Goal: Communication & Community: Answer question/provide support

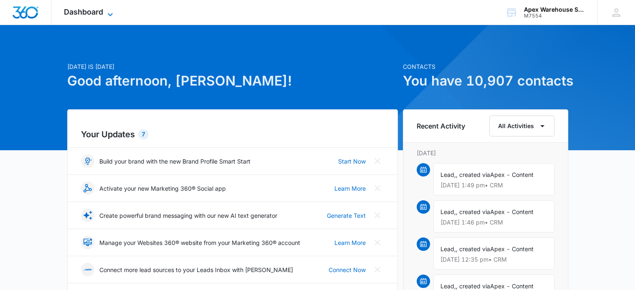
click at [103, 11] on span "Dashboard" at bounding box center [83, 12] width 39 height 9
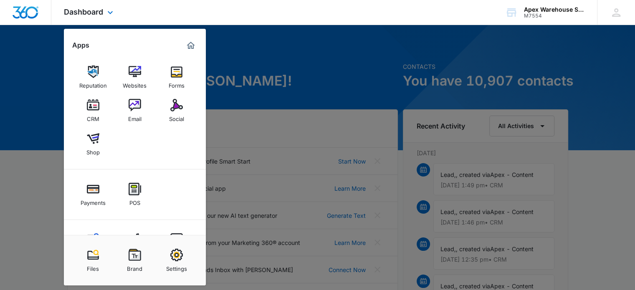
scroll to position [35, 0]
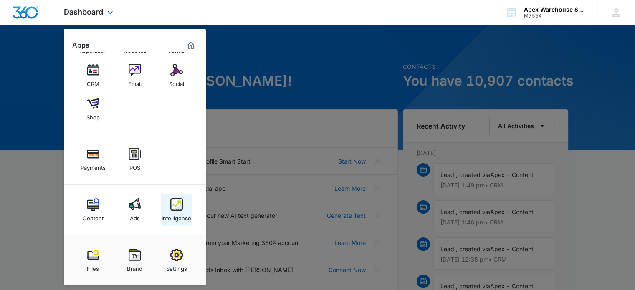
click at [178, 219] on div "Intelligence" at bounding box center [177, 216] width 30 height 11
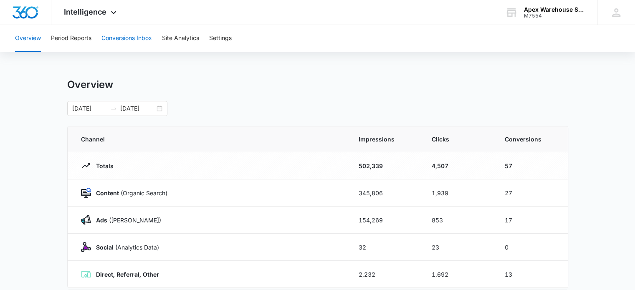
click at [136, 45] on button "Conversions Inbox" at bounding box center [126, 38] width 50 height 27
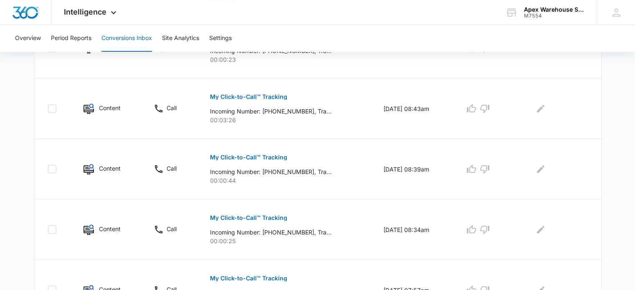
scroll to position [603, 0]
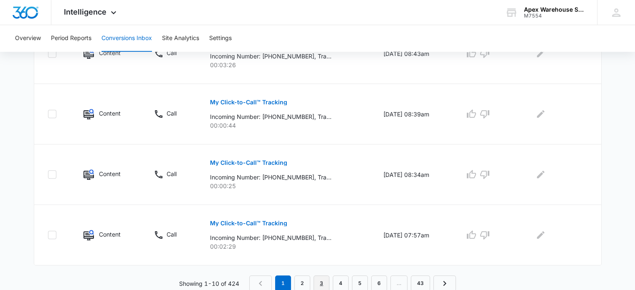
click at [324, 284] on link "3" at bounding box center [321, 283] width 16 height 16
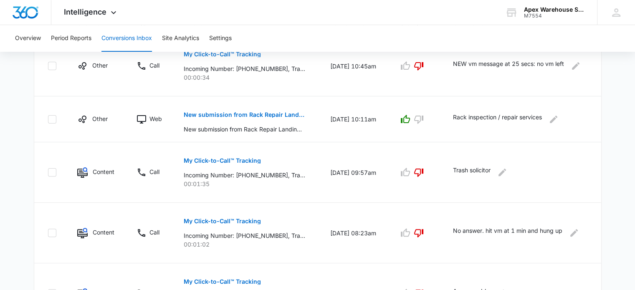
scroll to position [573, 0]
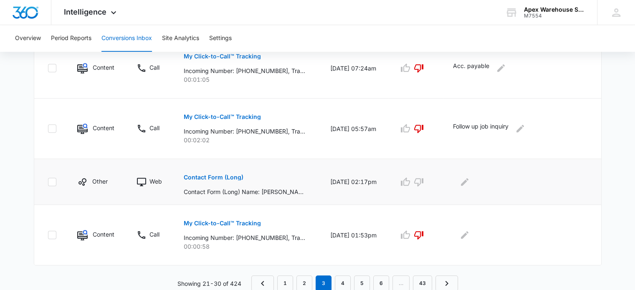
click at [230, 174] on p "Contact Form (Long)" at bounding box center [214, 177] width 60 height 6
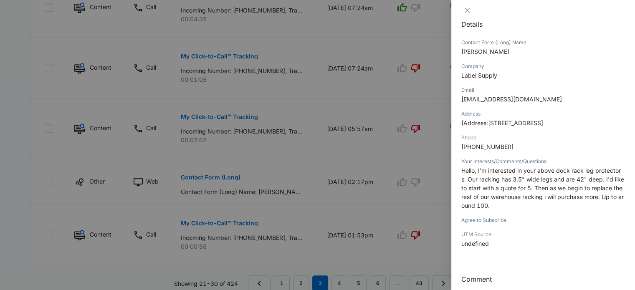
scroll to position [98, 0]
click at [402, 194] on div at bounding box center [317, 145] width 635 height 290
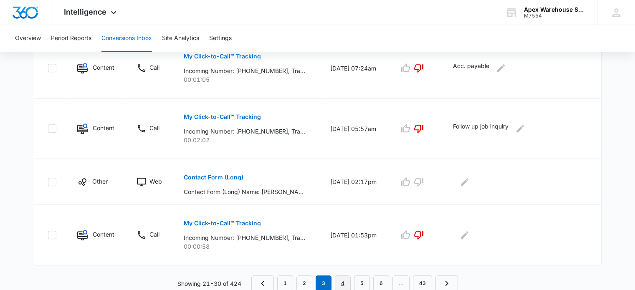
click at [345, 281] on link "4" at bounding box center [343, 283] width 16 height 16
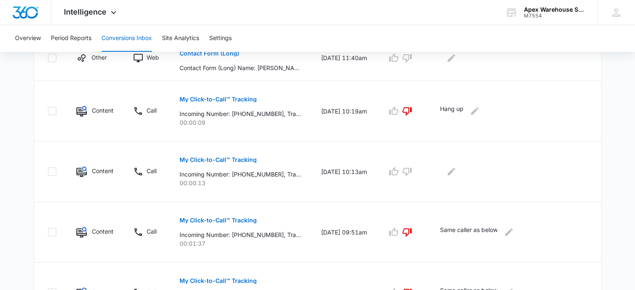
scroll to position [559, 0]
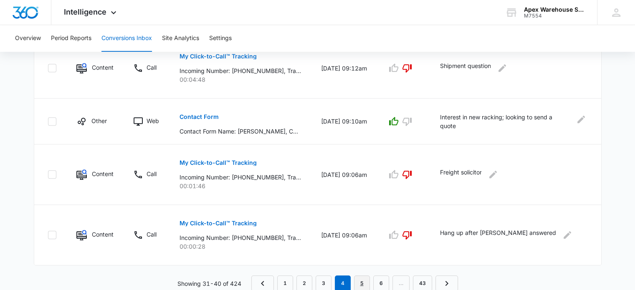
click at [362, 282] on link "5" at bounding box center [362, 283] width 16 height 16
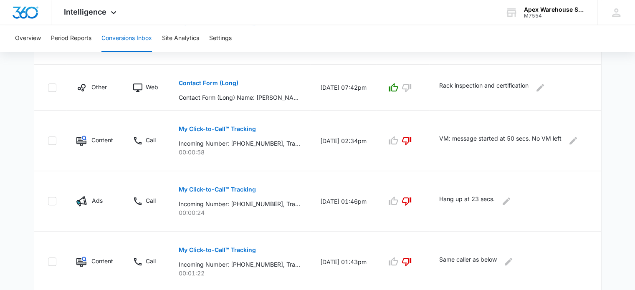
scroll to position [588, 0]
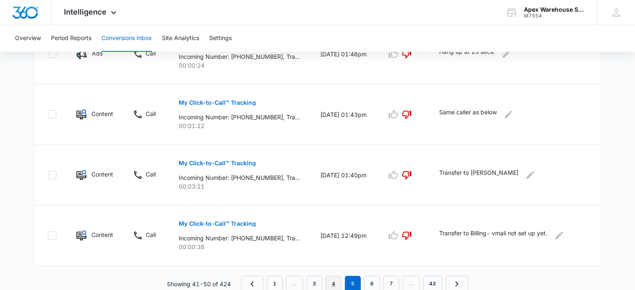
click at [336, 283] on link "4" at bounding box center [334, 284] width 16 height 16
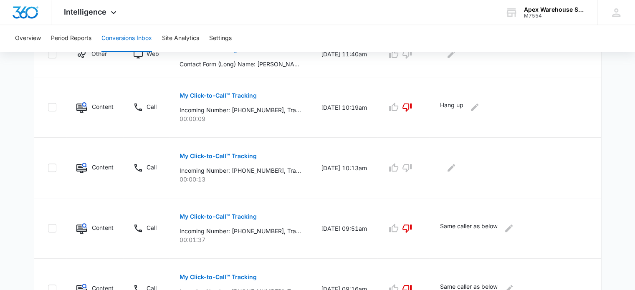
scroll to position [242, 0]
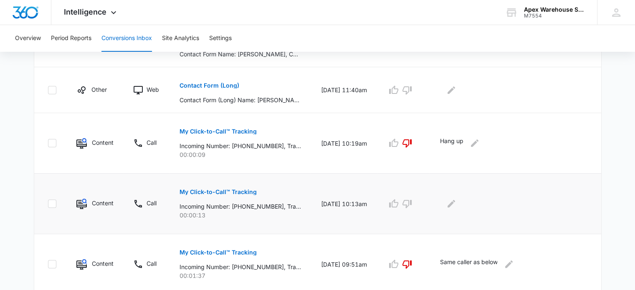
click at [245, 191] on p "My Click-to-Call™ Tracking" at bounding box center [217, 192] width 77 height 6
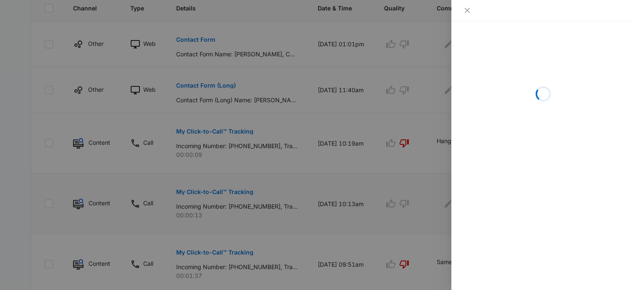
click at [245, 191] on div at bounding box center [317, 145] width 635 height 290
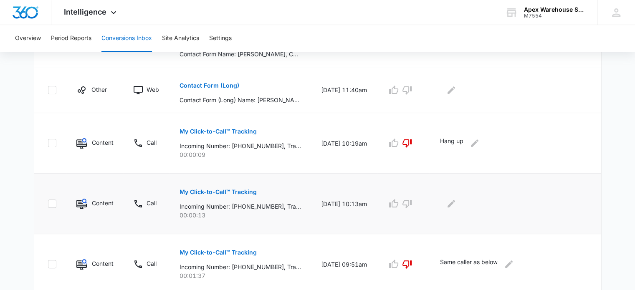
click at [245, 191] on p "My Click-to-Call™ Tracking" at bounding box center [217, 192] width 77 height 6
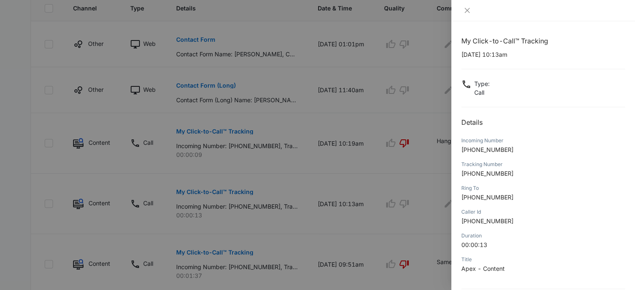
scroll to position [80, 0]
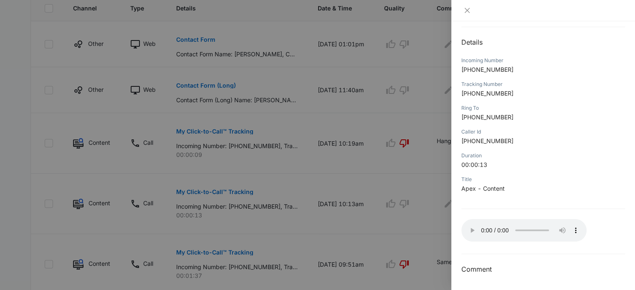
click at [419, 230] on div at bounding box center [317, 145] width 635 height 290
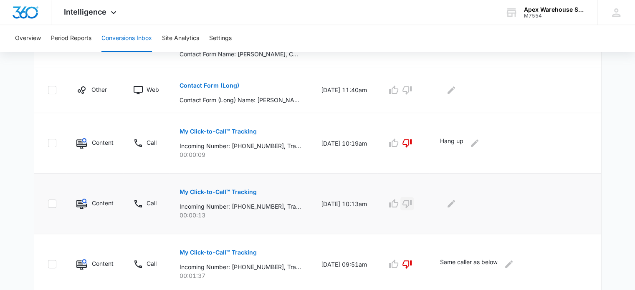
click at [411, 205] on icon "button" at bounding box center [406, 204] width 9 height 8
click at [456, 201] on icon "Edit Comments" at bounding box center [451, 204] width 10 height 10
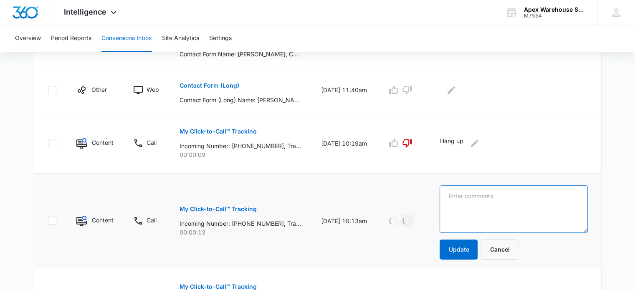
click at [463, 201] on textarea at bounding box center [513, 209] width 148 height 48
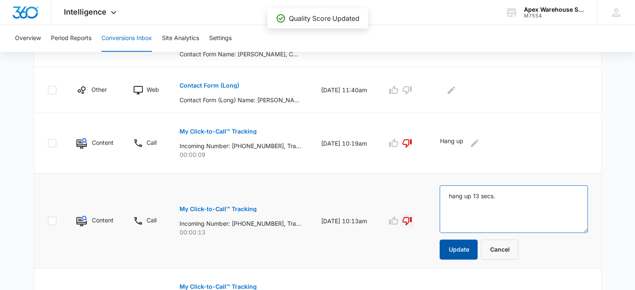
type textarea "hang up 13 secs."
click at [463, 243] on button "Update" at bounding box center [458, 250] width 38 height 20
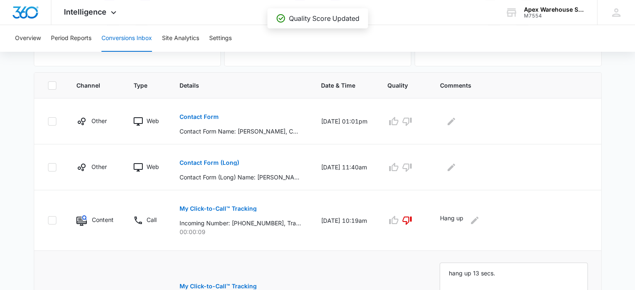
scroll to position [165, 0]
click at [230, 166] on button "Contact Form (Long)" at bounding box center [209, 162] width 60 height 20
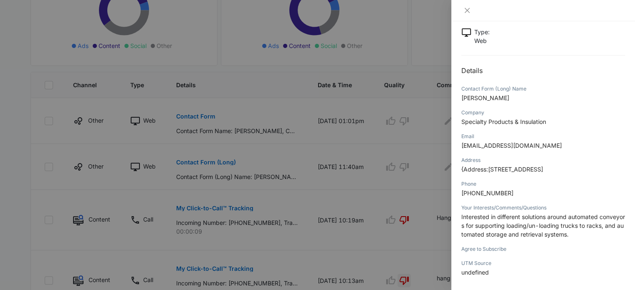
scroll to position [90, 0]
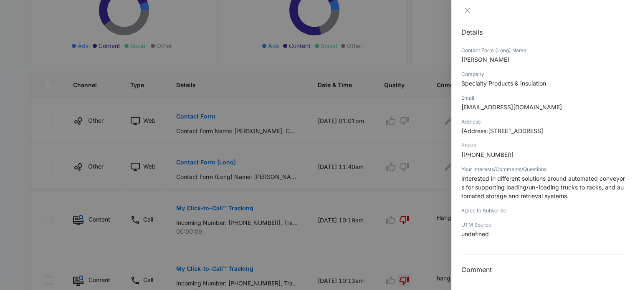
click at [441, 198] on div at bounding box center [317, 145] width 635 height 290
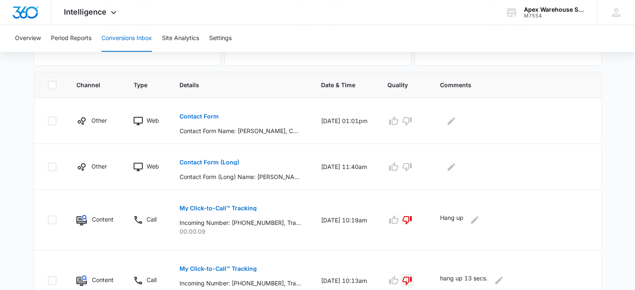
scroll to position [559, 0]
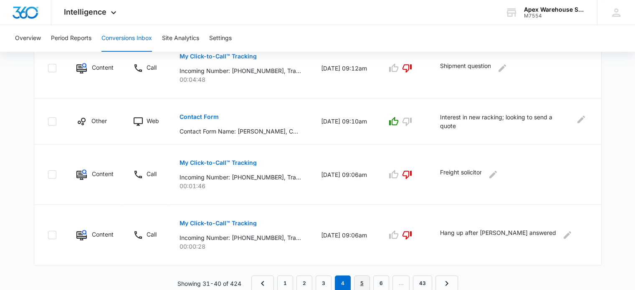
click at [359, 278] on link "5" at bounding box center [362, 283] width 16 height 16
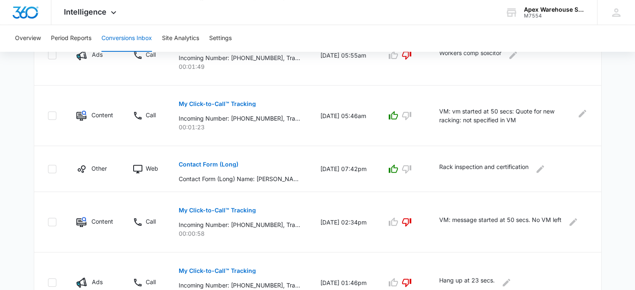
scroll to position [588, 0]
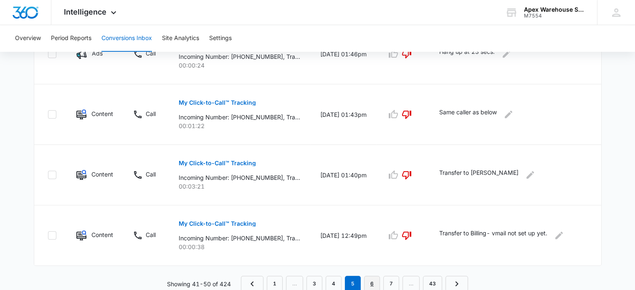
click at [371, 284] on link "6" at bounding box center [372, 284] width 16 height 16
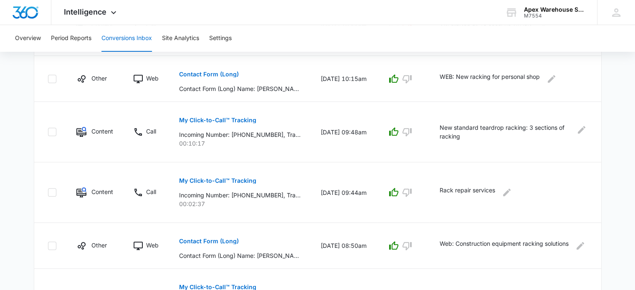
scroll to position [559, 0]
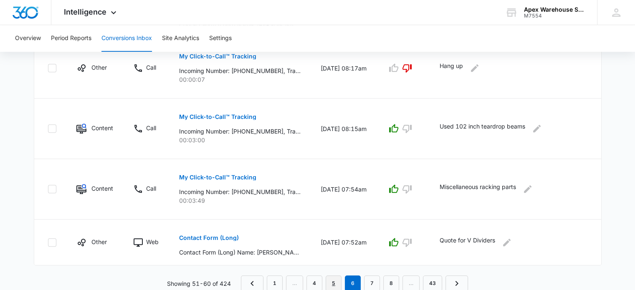
click at [336, 285] on link "5" at bounding box center [334, 283] width 16 height 16
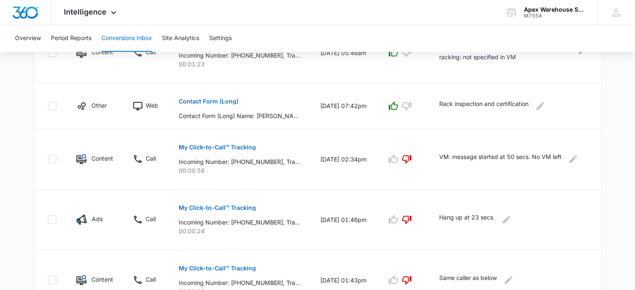
scroll to position [588, 0]
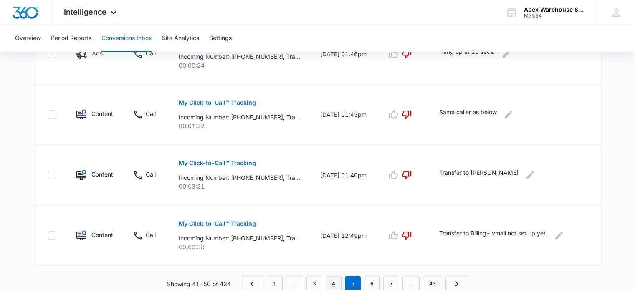
click at [334, 283] on link "4" at bounding box center [334, 284] width 16 height 16
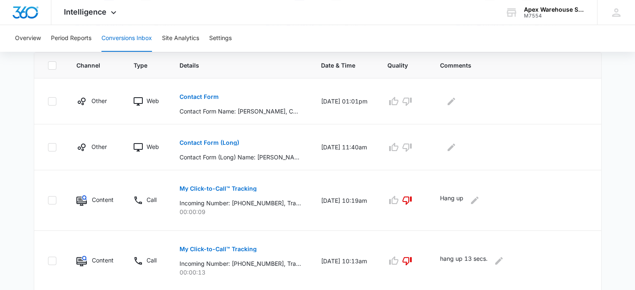
scroll to position [175, 0]
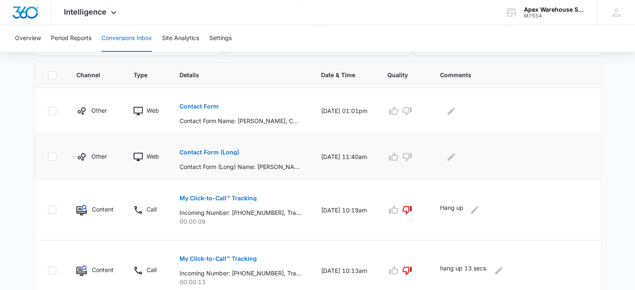
click at [224, 155] on button "Contact Form (Long)" at bounding box center [209, 152] width 60 height 20
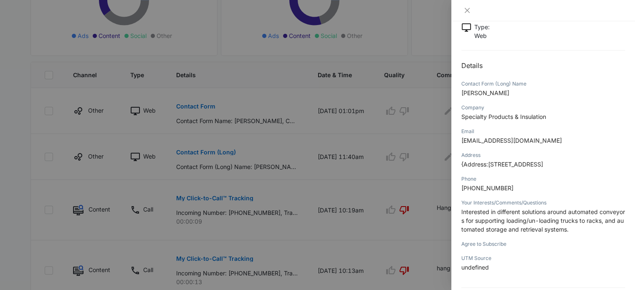
scroll to position [56, 0]
click at [422, 162] on div at bounding box center [317, 145] width 635 height 290
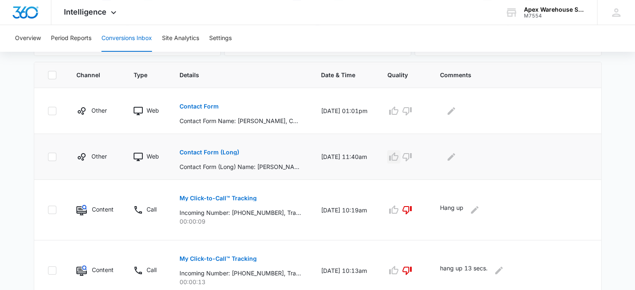
click at [399, 157] on icon "button" at bounding box center [394, 157] width 10 height 10
click at [455, 157] on icon "Edit Comments" at bounding box center [451, 157] width 8 height 8
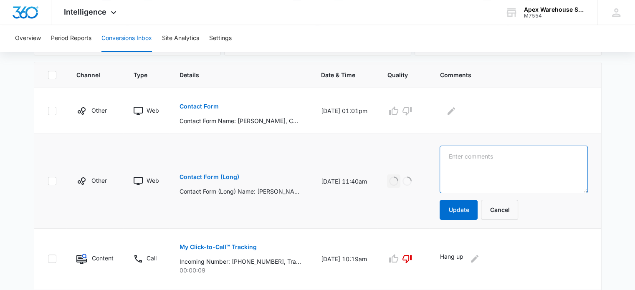
click at [462, 157] on textarea at bounding box center [513, 170] width 148 height 48
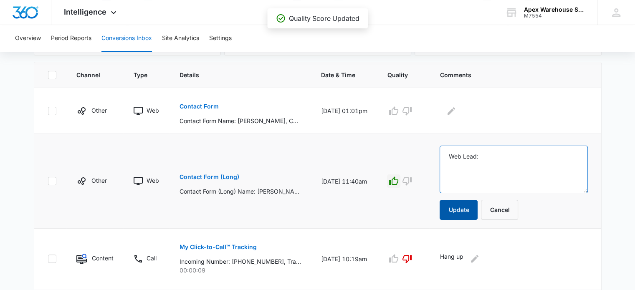
type textarea "Web Lead:"
click at [471, 210] on button "Update" at bounding box center [458, 210] width 38 height 20
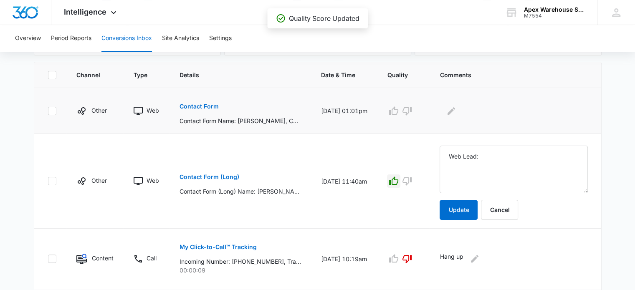
click at [207, 106] on p "Contact Form" at bounding box center [198, 107] width 39 height 6
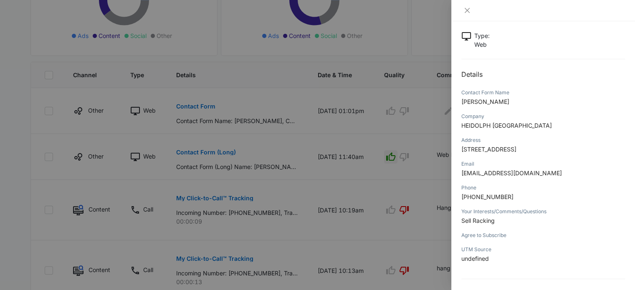
scroll to position [52, 0]
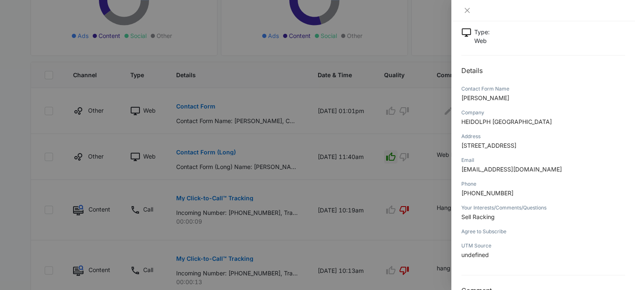
click at [432, 220] on div at bounding box center [317, 145] width 635 height 290
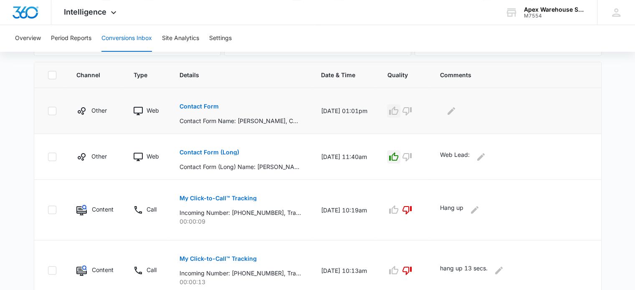
click at [398, 112] on icon "button" at bounding box center [393, 110] width 9 height 8
click at [456, 112] on icon "Edit Comments" at bounding box center [451, 111] width 10 height 10
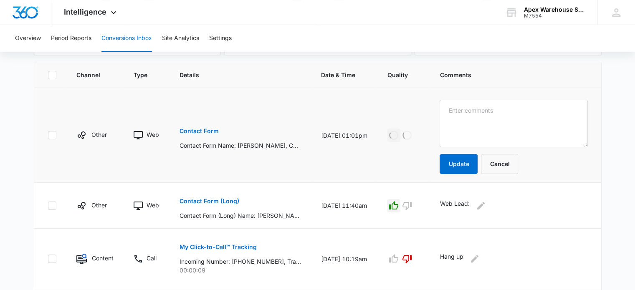
click at [467, 112] on textarea at bounding box center [513, 124] width 148 height 48
type textarea "Web Lead:"
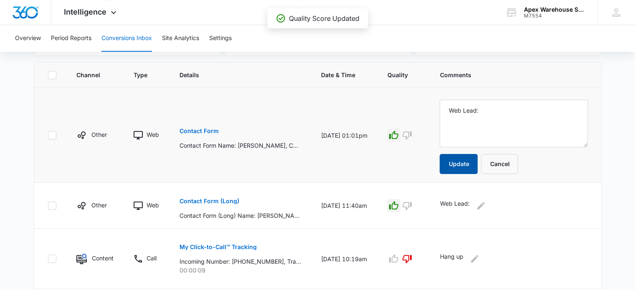
click at [474, 161] on button "Update" at bounding box center [458, 164] width 38 height 20
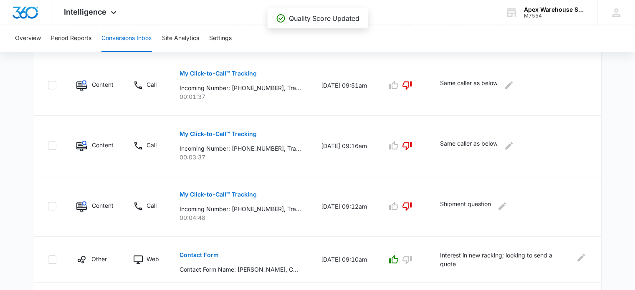
scroll to position [608, 0]
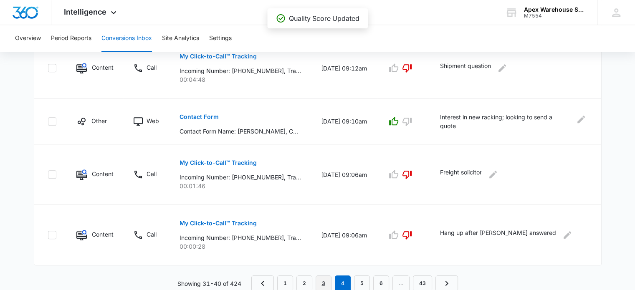
click at [321, 279] on link "3" at bounding box center [324, 283] width 16 height 16
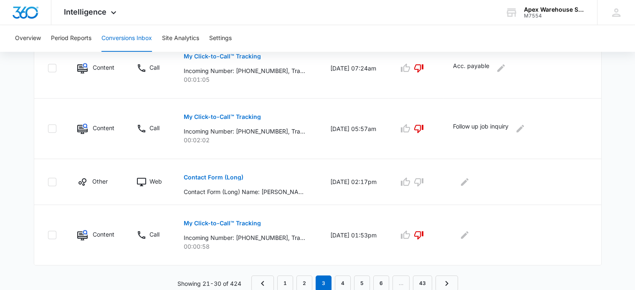
scroll to position [573, 0]
click at [225, 176] on p "Contact Form (Long)" at bounding box center [214, 178] width 60 height 6
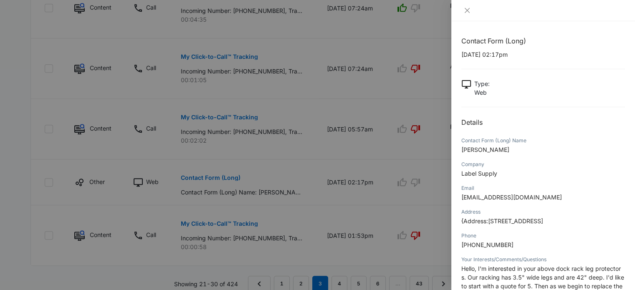
drag, startPoint x: 558, startPoint y: 222, endPoint x: 588, endPoint y: 227, distance: 30.5
click at [588, 227] on div "Address {Address:11} Whitby Ontario L1N9N" at bounding box center [543, 219] width 164 height 24
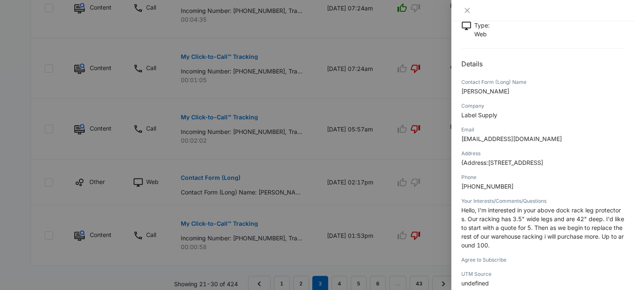
scroll to position [58, 0]
click at [439, 201] on div at bounding box center [317, 145] width 635 height 290
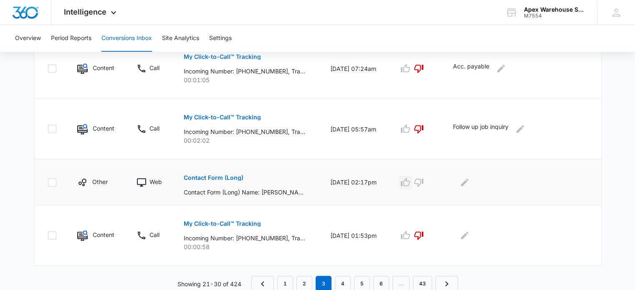
click at [409, 182] on icon "button" at bounding box center [405, 182] width 9 height 8
click at [471, 186] on button "Edit Comments" at bounding box center [464, 182] width 13 height 13
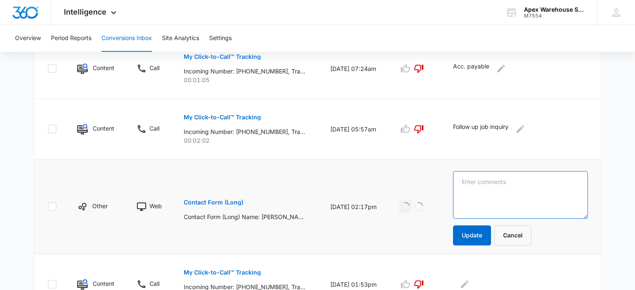
click at [472, 186] on textarea at bounding box center [520, 195] width 134 height 48
type textarea "Web Lead:"
click at [478, 232] on button "Update" at bounding box center [472, 235] width 38 height 20
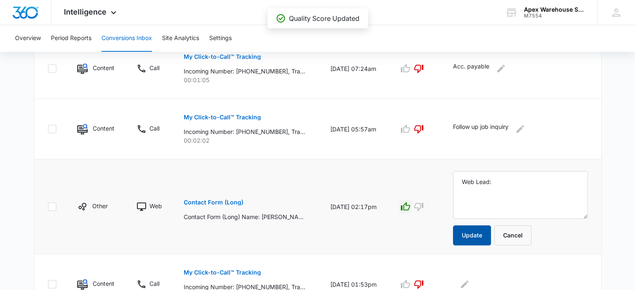
scroll to position [622, 0]
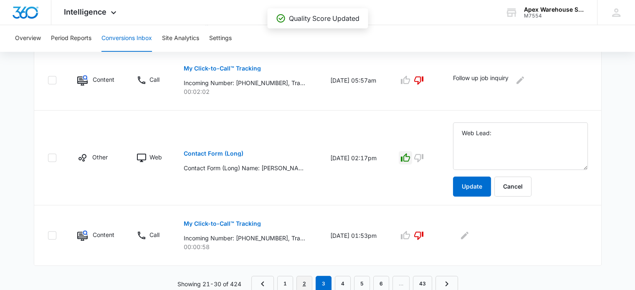
click at [305, 278] on link "2" at bounding box center [304, 284] width 16 height 16
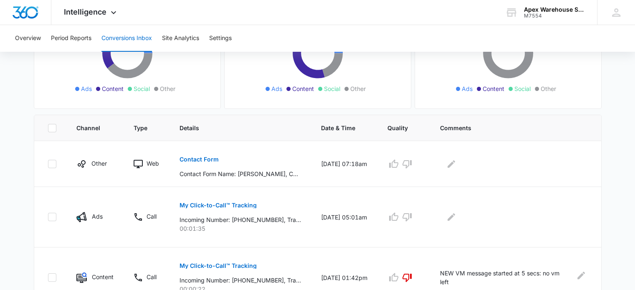
scroll to position [122, 0]
click at [225, 206] on p "My Click-to-Call™ Tracking" at bounding box center [217, 205] width 77 height 6
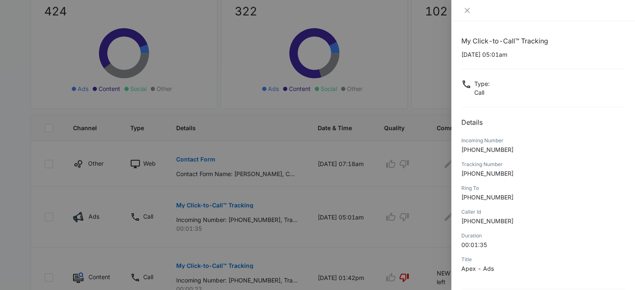
scroll to position [80, 0]
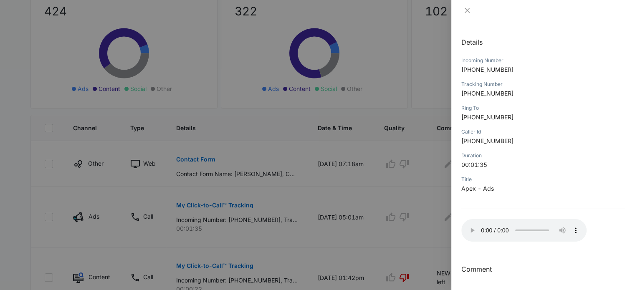
click at [440, 237] on div at bounding box center [317, 145] width 635 height 290
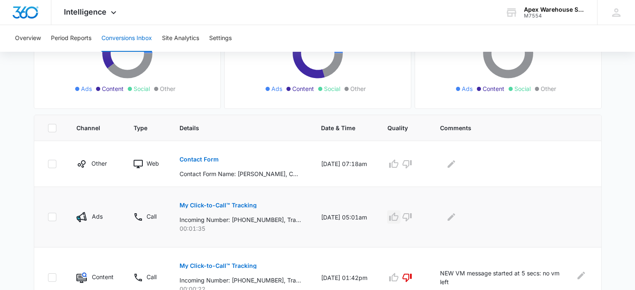
click at [399, 217] on icon "button" at bounding box center [394, 217] width 10 height 10
click at [456, 220] on icon "Edit Comments" at bounding box center [451, 217] width 10 height 10
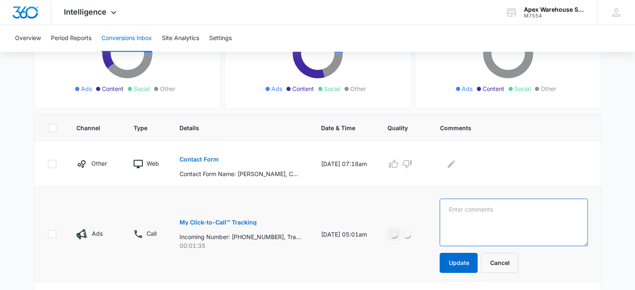
click at [465, 220] on textarea at bounding box center [513, 223] width 148 height 48
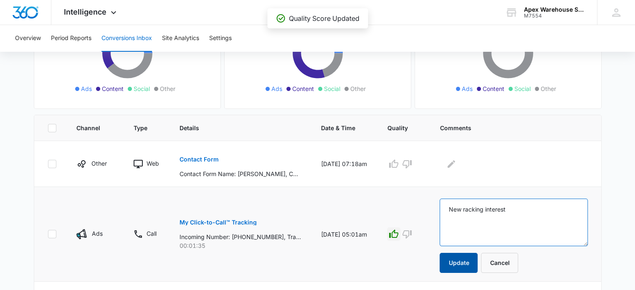
type textarea "New racking interest"
click at [469, 267] on button "Update" at bounding box center [458, 263] width 38 height 20
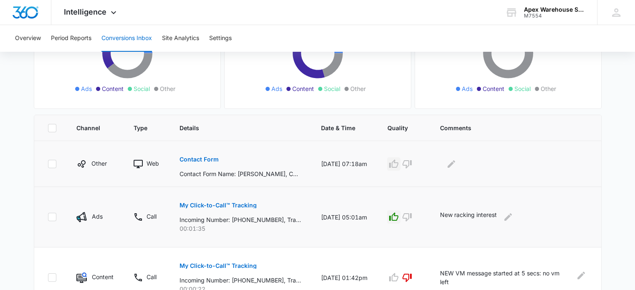
click at [398, 162] on icon "button" at bounding box center [393, 163] width 9 height 8
click at [458, 169] on button "Edit Comments" at bounding box center [450, 163] width 13 height 13
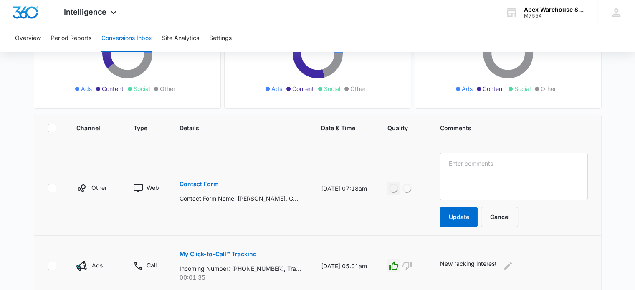
click at [468, 169] on textarea at bounding box center [513, 177] width 148 height 48
click at [199, 183] on p "Contact Form" at bounding box center [198, 184] width 39 height 6
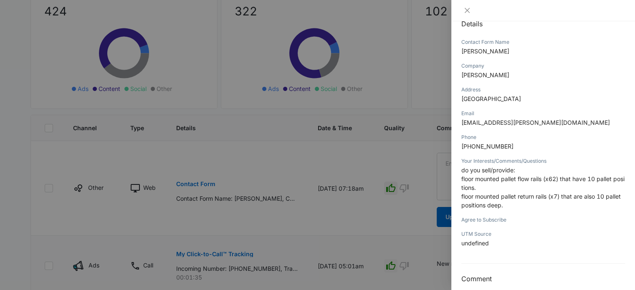
scroll to position [98, 0]
click at [432, 185] on div at bounding box center [317, 145] width 635 height 290
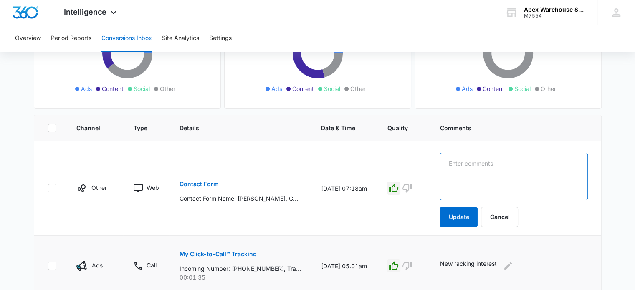
click at [497, 190] on textarea at bounding box center [513, 177] width 148 height 48
type textarea "Web Lead:"
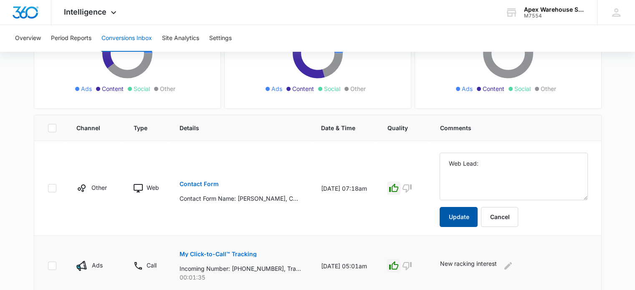
click at [470, 211] on button "Update" at bounding box center [458, 217] width 38 height 20
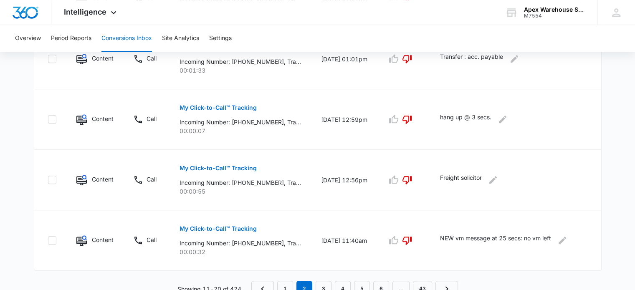
scroll to position [636, 0]
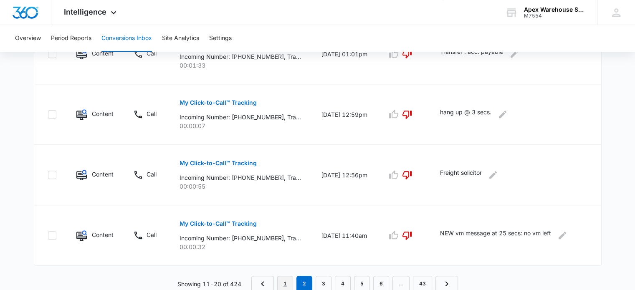
click at [283, 281] on link "1" at bounding box center [285, 284] width 16 height 16
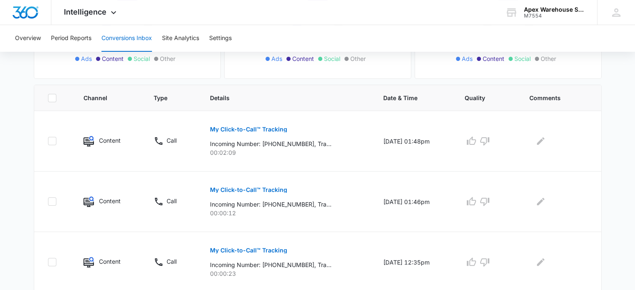
scroll to position [603, 0]
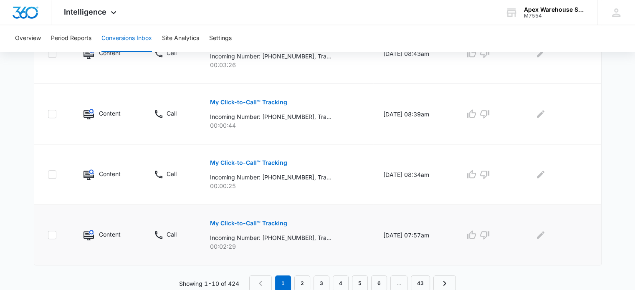
click at [262, 220] on p "My Click-to-Call™ Tracking" at bounding box center [248, 223] width 77 height 6
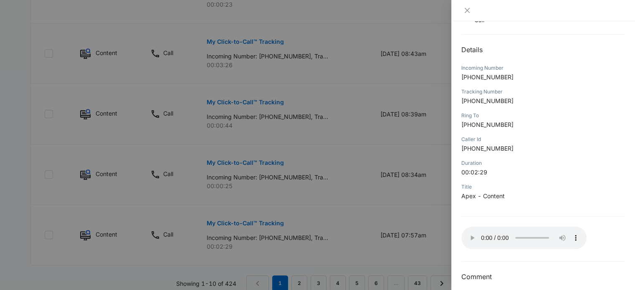
scroll to position [80, 0]
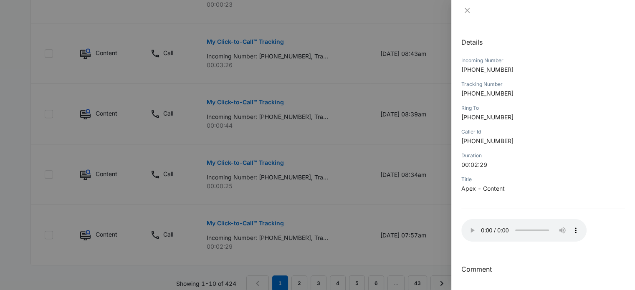
click at [387, 249] on div at bounding box center [317, 145] width 635 height 290
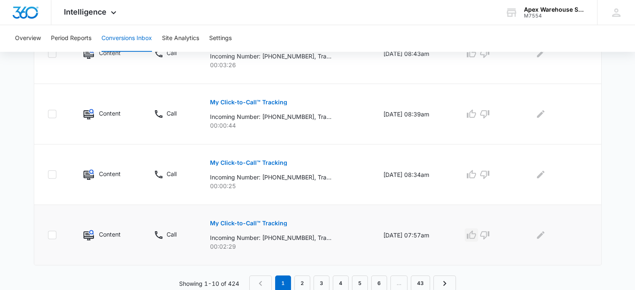
click at [476, 237] on icon "button" at bounding box center [471, 234] width 9 height 8
click at [545, 238] on icon "Edit Comments" at bounding box center [540, 235] width 10 height 10
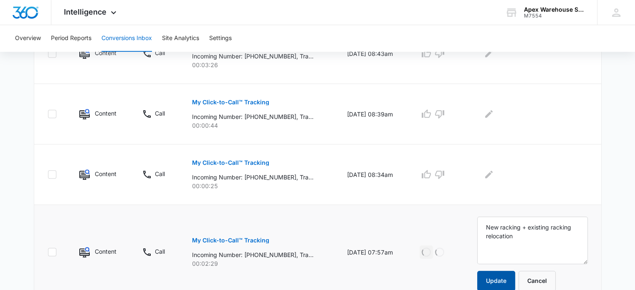
type textarea "New racking + existing racking relocation"
click at [515, 283] on button "Update" at bounding box center [496, 281] width 38 height 20
click at [227, 162] on p "My Click-to-Call™ Tracking" at bounding box center [230, 163] width 77 height 6
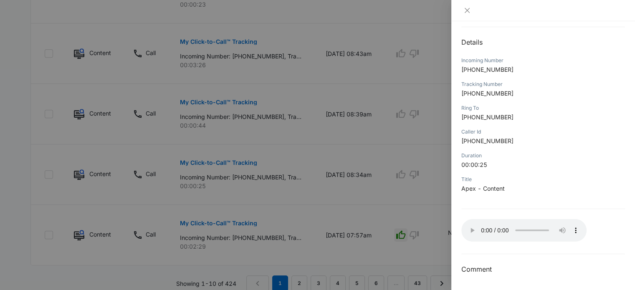
click at [433, 243] on div at bounding box center [317, 145] width 635 height 290
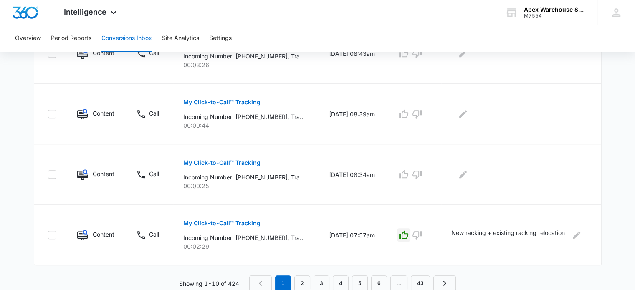
scroll to position [529, 0]
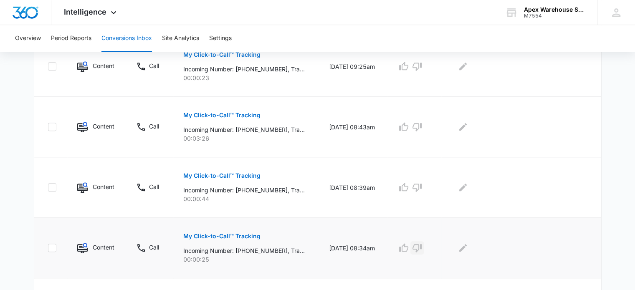
click at [422, 247] on icon "button" at bounding box center [417, 248] width 10 height 10
click at [467, 253] on td at bounding box center [521, 248] width 160 height 61
click at [468, 248] on icon "Edit Comments" at bounding box center [463, 248] width 10 height 10
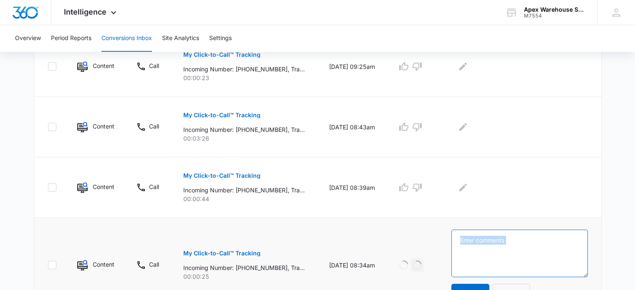
click at [470, 248] on textarea at bounding box center [519, 254] width 136 height 48
type textarea "hang up at 21 sec."
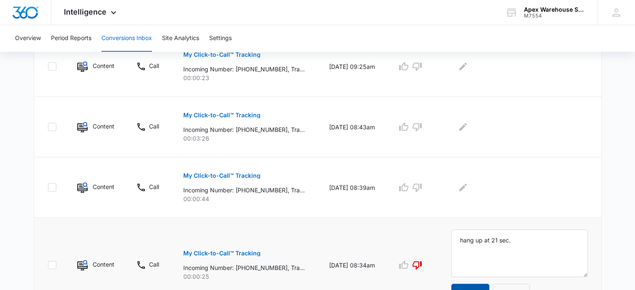
click at [474, 288] on button "Update" at bounding box center [470, 294] width 38 height 20
click at [237, 171] on button "My Click-to-Call™ Tracking" at bounding box center [221, 176] width 77 height 20
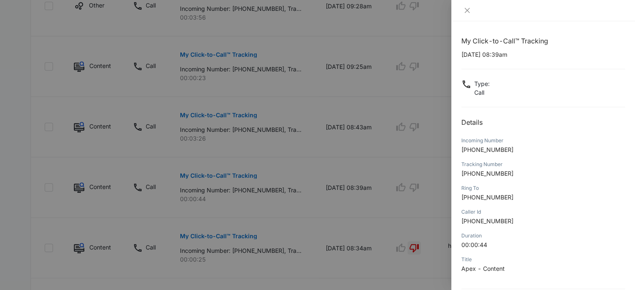
scroll to position [80, 0]
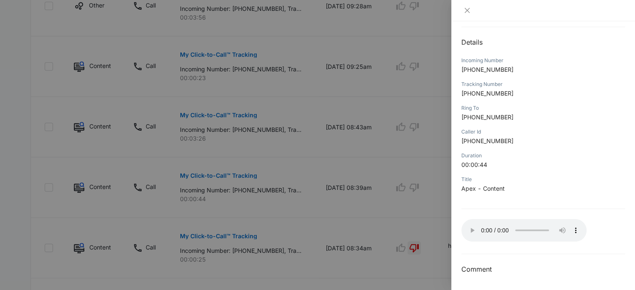
click at [410, 242] on div at bounding box center [317, 145] width 635 height 290
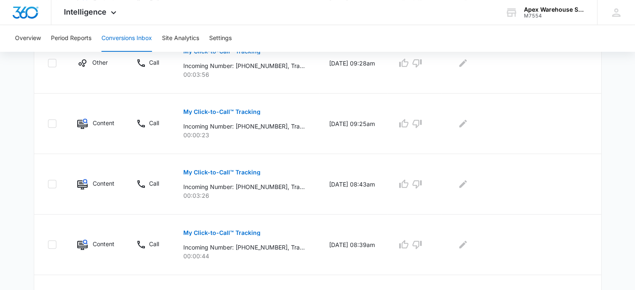
scroll to position [472, 0]
click at [422, 243] on icon "button" at bounding box center [417, 244] width 10 height 10
click at [467, 240] on icon "Edit Comments" at bounding box center [463, 244] width 10 height 10
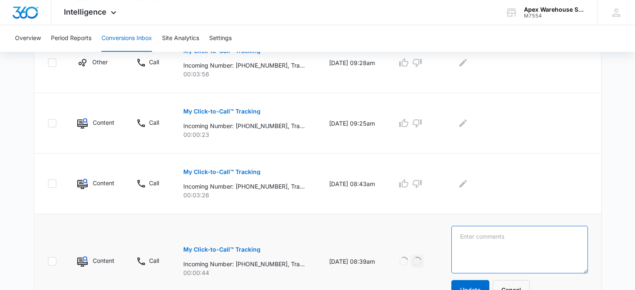
click at [467, 240] on textarea at bounding box center [519, 250] width 136 height 48
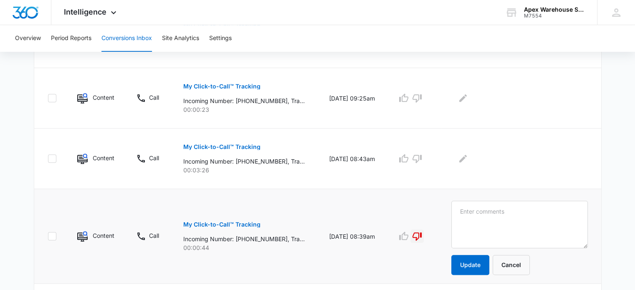
click at [229, 220] on button "My Click-to-Call™ Tracking" at bounding box center [221, 225] width 77 height 20
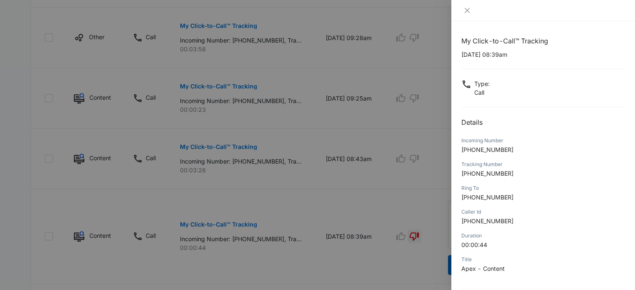
scroll to position [80, 0]
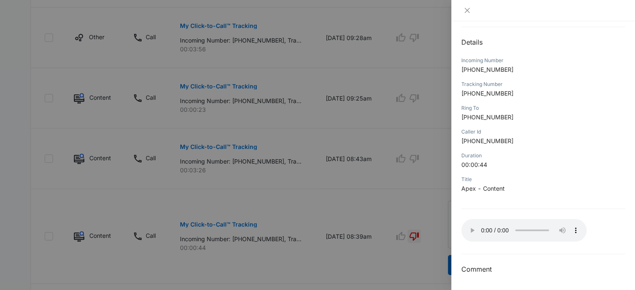
click at [448, 239] on div at bounding box center [317, 145] width 635 height 290
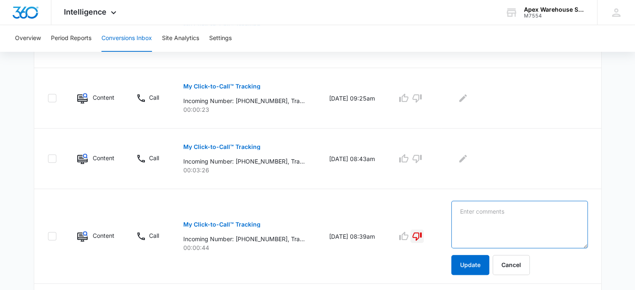
click at [510, 233] on textarea at bounding box center [519, 225] width 136 height 48
type textarea "Transfer to acc payable - no answer"
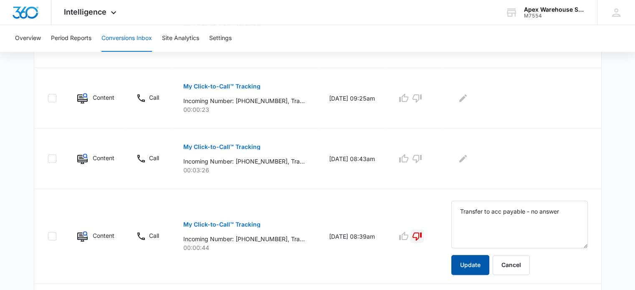
click at [476, 267] on button "Update" at bounding box center [470, 265] width 38 height 20
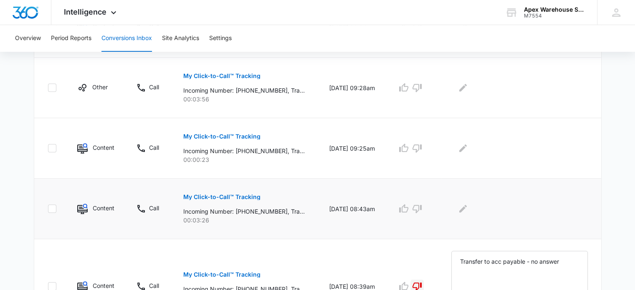
click at [245, 197] on p "My Click-to-Call™ Tracking" at bounding box center [221, 197] width 77 height 6
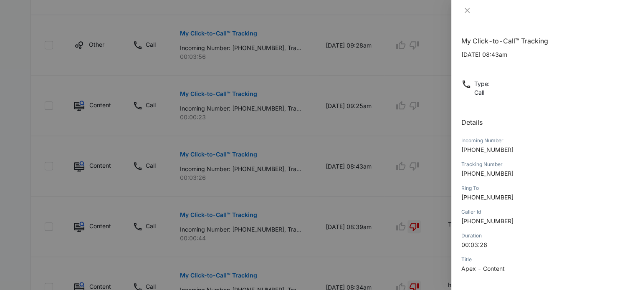
scroll to position [80, 0]
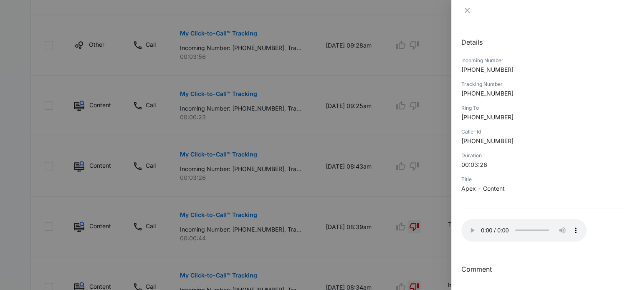
click at [404, 223] on div at bounding box center [317, 145] width 635 height 290
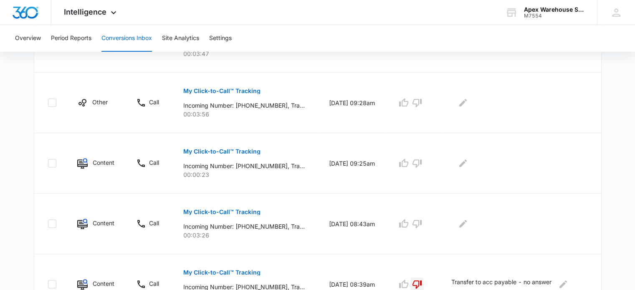
scroll to position [432, 0]
click at [422, 225] on icon "button" at bounding box center [417, 224] width 10 height 10
click at [467, 221] on icon "Edit Comments" at bounding box center [463, 224] width 10 height 10
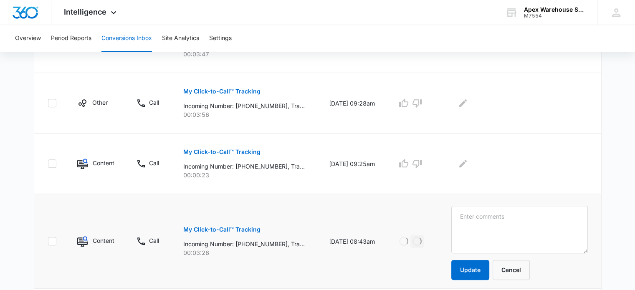
click at [467, 221] on textarea at bounding box center [519, 230] width 136 height 48
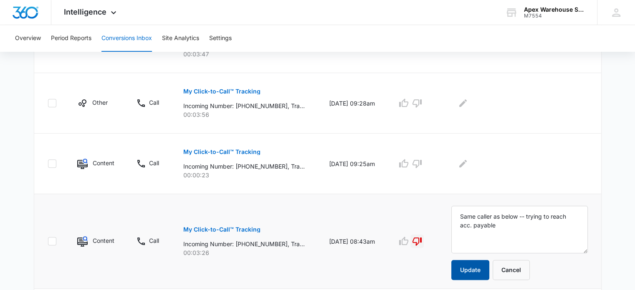
type textarea "Same caller as below -- trying to reach acc. payable"
click at [477, 264] on button "Update" at bounding box center [470, 270] width 38 height 20
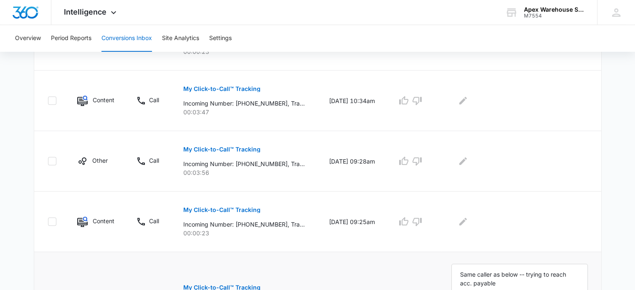
scroll to position [373, 0]
click at [242, 211] on p "My Click-to-Call™ Tracking" at bounding box center [221, 211] width 77 height 6
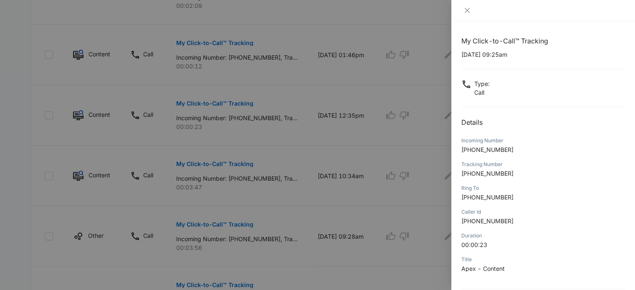
scroll to position [80, 0]
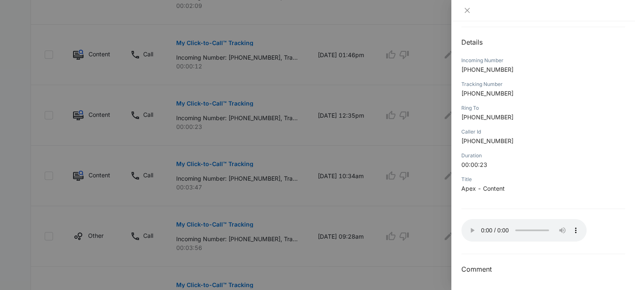
click at [429, 247] on div at bounding box center [317, 145] width 635 height 290
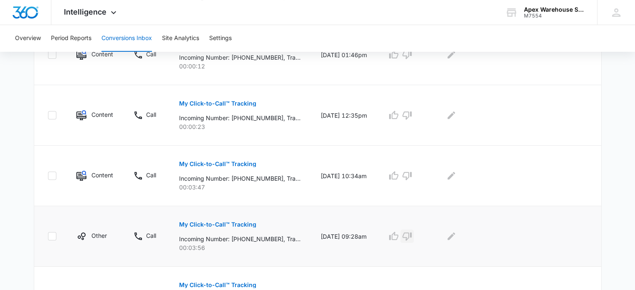
click at [411, 236] on icon "button" at bounding box center [406, 236] width 9 height 8
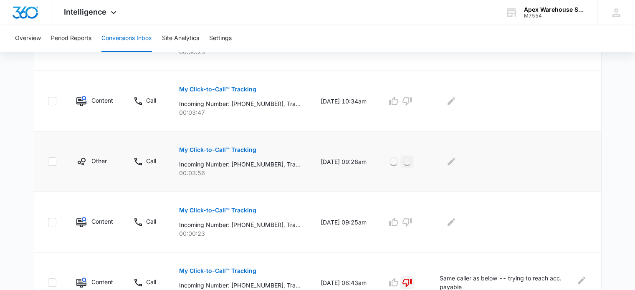
scroll to position [373, 0]
click at [411, 222] on icon "button" at bounding box center [406, 223] width 9 height 8
click at [456, 223] on icon "Edit Comments" at bounding box center [451, 222] width 10 height 10
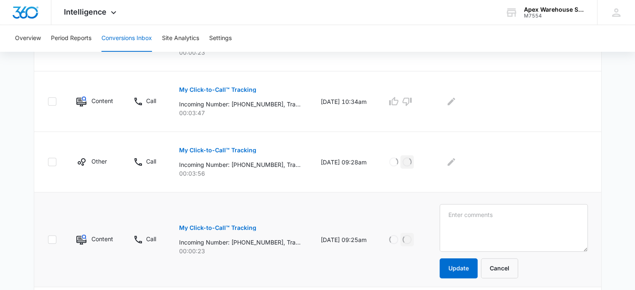
click at [464, 223] on textarea at bounding box center [513, 228] width 148 height 48
type textarea "New VM message: started at 18 secs - no vm left"
click at [467, 267] on button "Update" at bounding box center [458, 268] width 38 height 20
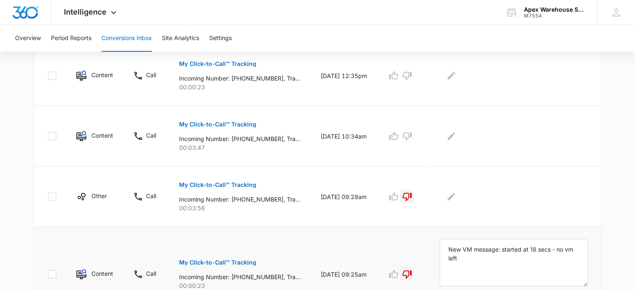
scroll to position [338, 0]
click at [226, 187] on p "My Click-to-Call™ Tracking" at bounding box center [217, 185] width 77 height 6
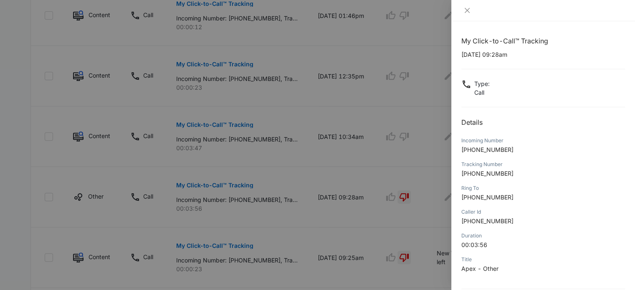
scroll to position [80, 0]
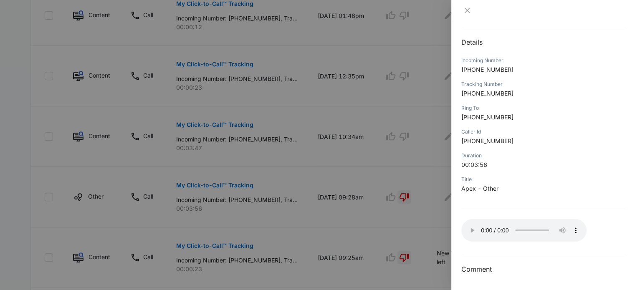
click at [435, 230] on div at bounding box center [317, 145] width 635 height 290
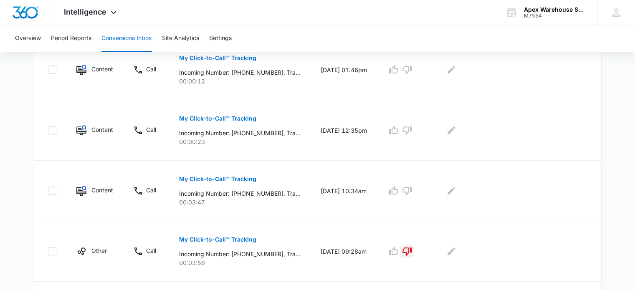
scroll to position [285, 0]
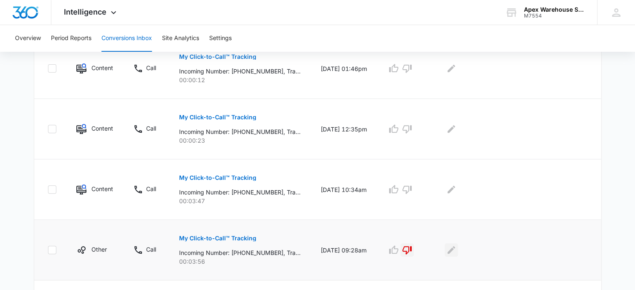
click at [456, 250] on icon "Edit Comments" at bounding box center [451, 250] width 10 height 10
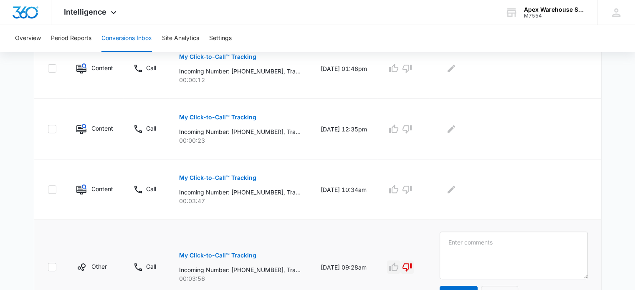
click at [399, 265] on icon "button" at bounding box center [394, 267] width 10 height 10
click at [480, 256] on textarea at bounding box center [513, 256] width 148 height 48
paste textarea "New racking quote"
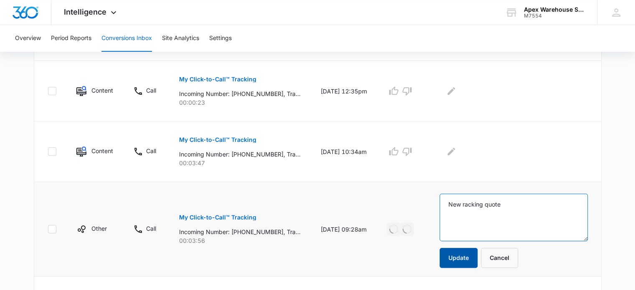
type textarea "New racking quote"
click at [477, 256] on button "Update" at bounding box center [458, 258] width 38 height 20
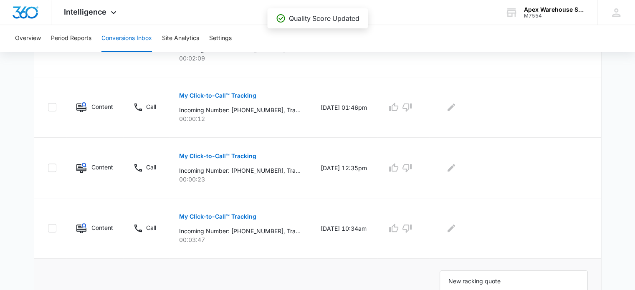
scroll to position [247, 0]
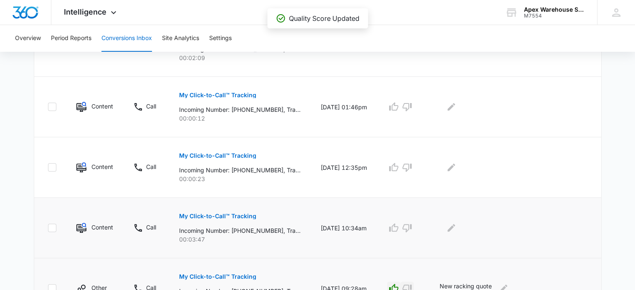
click at [234, 218] on p "My Click-to-Call™ Tracking" at bounding box center [217, 216] width 77 height 6
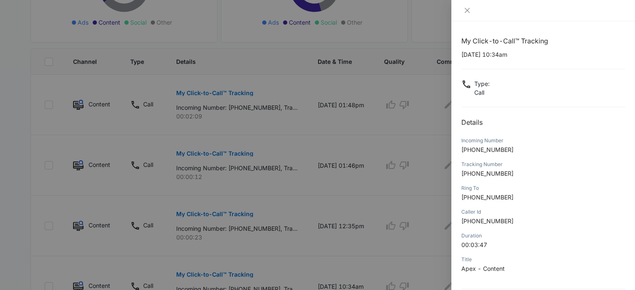
scroll to position [80, 0]
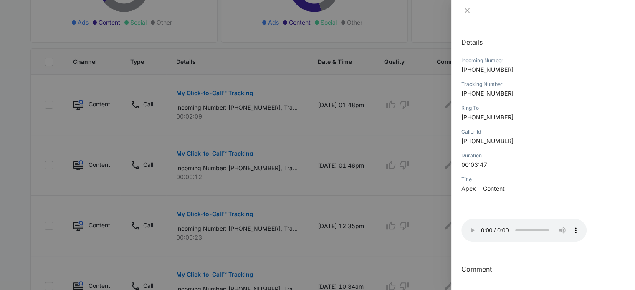
click at [377, 176] on div at bounding box center [317, 145] width 635 height 290
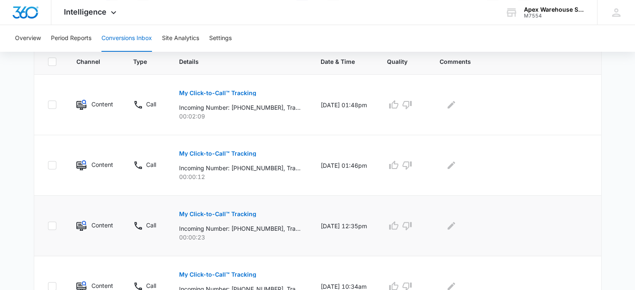
scroll to position [250, 0]
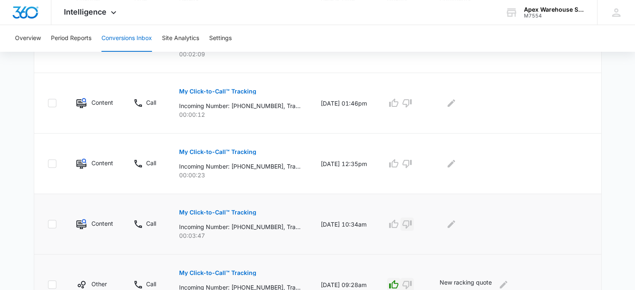
click at [411, 226] on icon "button" at bounding box center [406, 224] width 9 height 8
click at [456, 221] on icon "Edit Comments" at bounding box center [451, 224] width 10 height 10
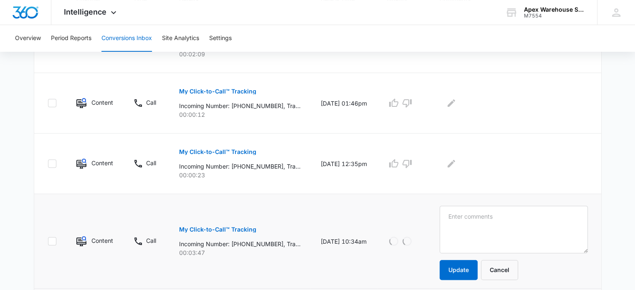
click at [464, 221] on textarea at bounding box center [513, 230] width 148 height 48
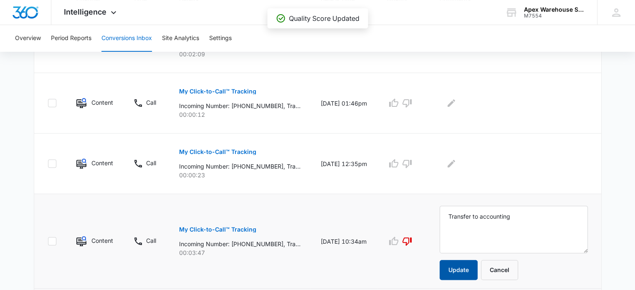
type textarea "Transfer to accounting"
click at [471, 271] on button "Update" at bounding box center [458, 270] width 38 height 20
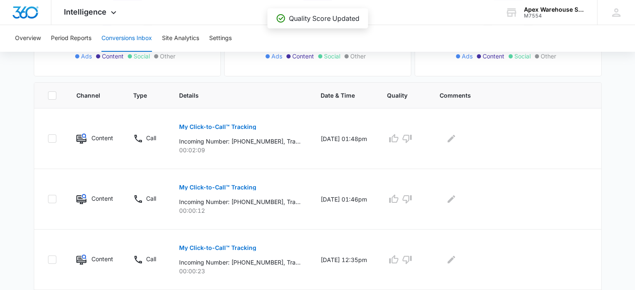
scroll to position [154, 0]
click at [245, 250] on p "My Click-to-Call™ Tracking" at bounding box center [217, 249] width 77 height 6
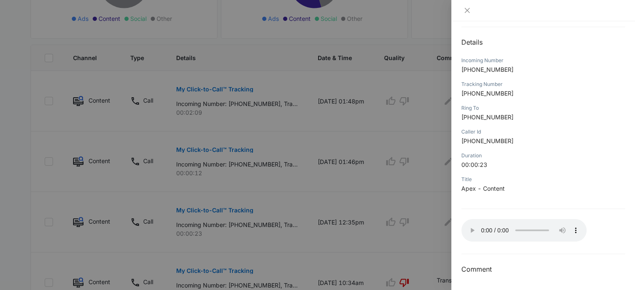
scroll to position [192, 0]
click at [442, 243] on div at bounding box center [317, 145] width 635 height 290
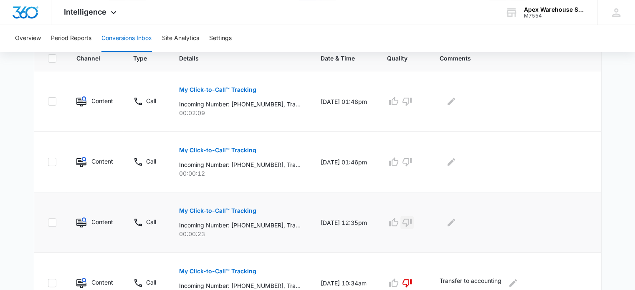
click at [412, 222] on icon "button" at bounding box center [407, 222] width 10 height 10
click at [456, 225] on icon "Edit Comments" at bounding box center [451, 222] width 10 height 10
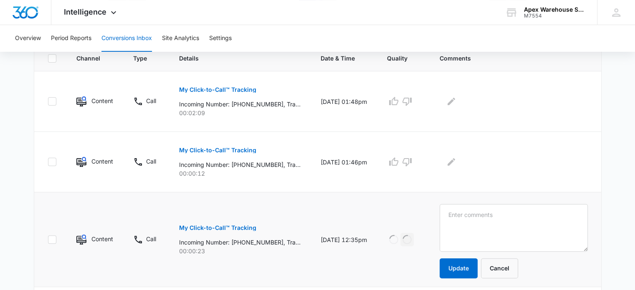
click at [464, 225] on textarea at bounding box center [513, 228] width 148 height 48
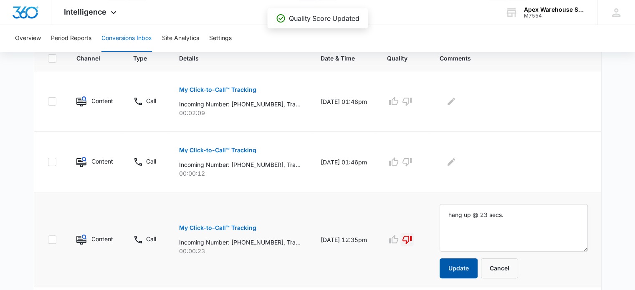
type textarea "hang up @ 23 secs."
click at [476, 266] on button "Update" at bounding box center [458, 268] width 38 height 20
click at [217, 153] on button "My Click-to-Call™ Tracking" at bounding box center [217, 150] width 77 height 20
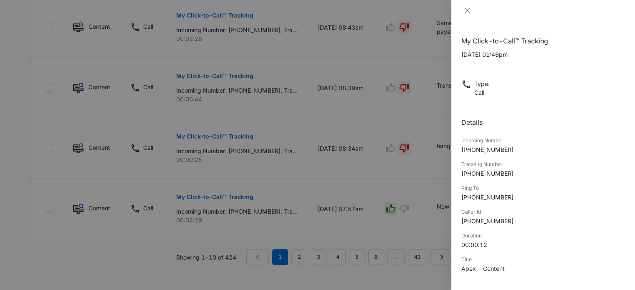
scroll to position [80, 0]
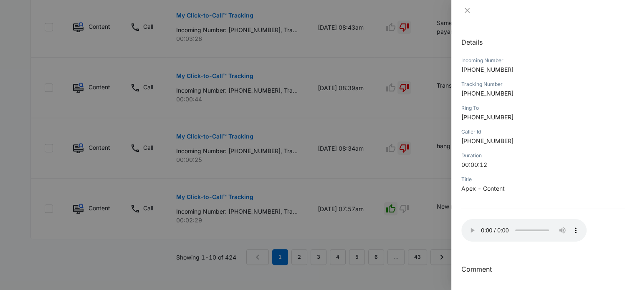
click at [436, 205] on div at bounding box center [317, 145] width 635 height 290
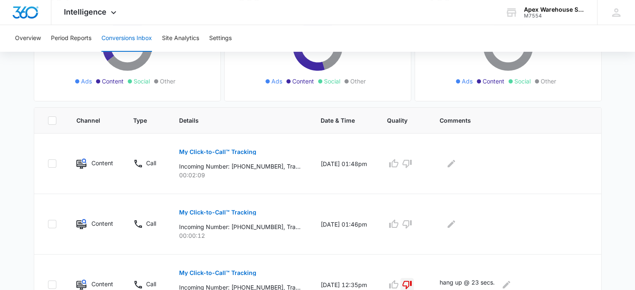
scroll to position [129, 0]
click at [414, 223] on button "button" at bounding box center [406, 224] width 13 height 13
click at [458, 230] on button "Edit Comments" at bounding box center [450, 224] width 13 height 13
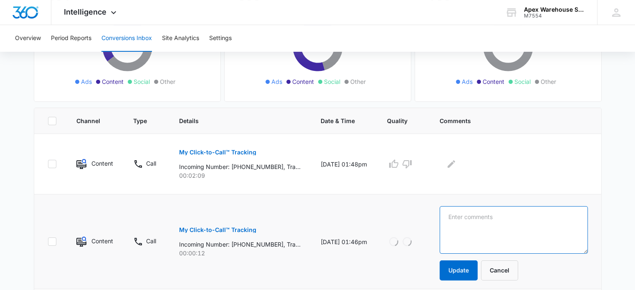
click at [467, 230] on textarea at bounding box center [513, 230] width 148 height 48
type textarea "Hang up @ 9 secs."
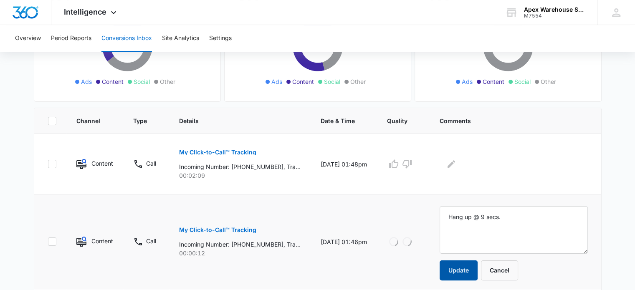
click at [475, 269] on button "Update" at bounding box center [458, 270] width 38 height 20
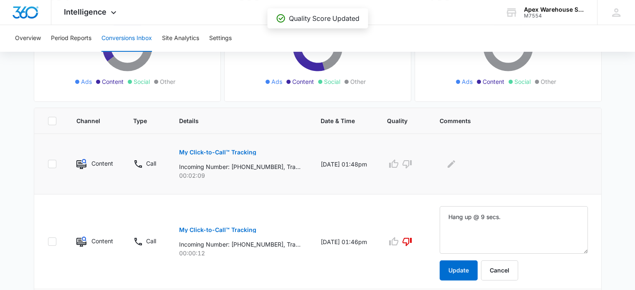
click at [226, 149] on p "My Click-to-Call™ Tracking" at bounding box center [217, 152] width 77 height 6
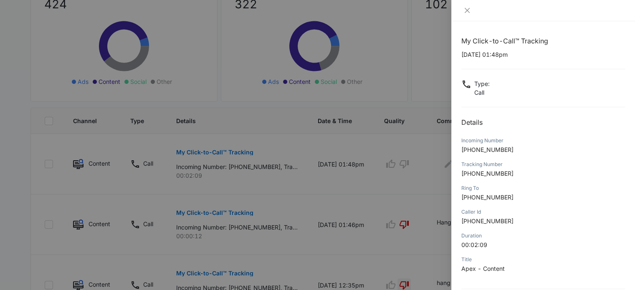
scroll to position [80, 0]
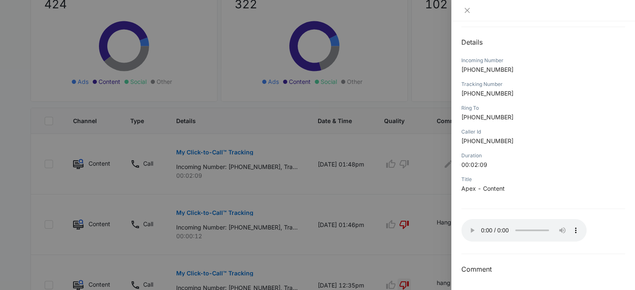
click at [302, 150] on div at bounding box center [317, 145] width 635 height 290
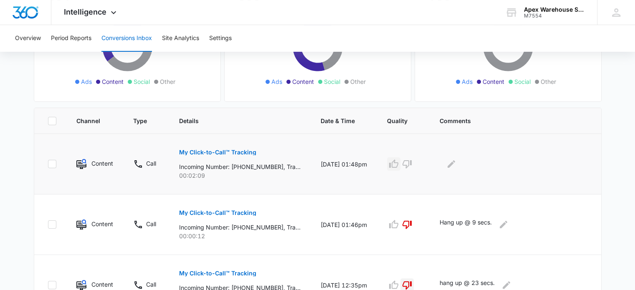
click at [398, 167] on icon "button" at bounding box center [393, 163] width 9 height 8
click at [455, 162] on icon "Edit Comments" at bounding box center [451, 164] width 8 height 8
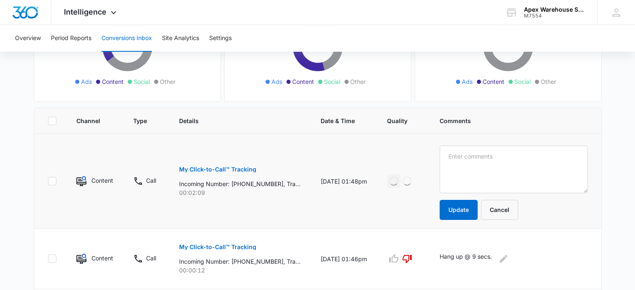
click at [463, 162] on textarea at bounding box center [513, 170] width 148 height 48
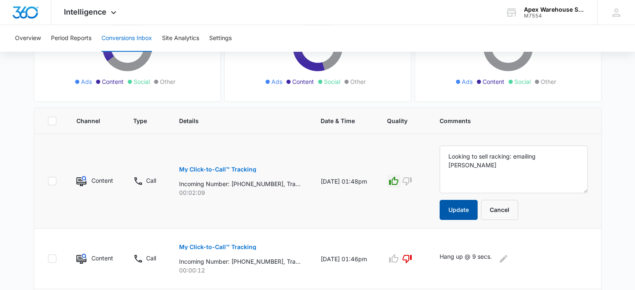
type textarea "Looking to sell racking: emailing Analisa"
click at [465, 210] on button "Update" at bounding box center [458, 210] width 38 height 20
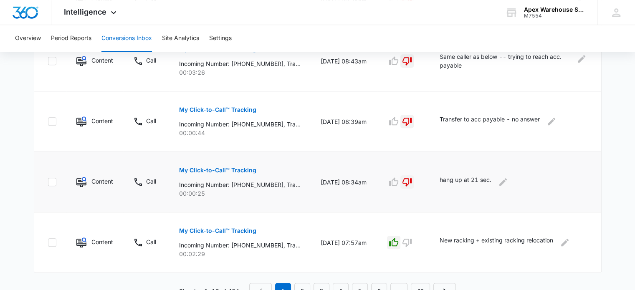
scroll to position [603, 0]
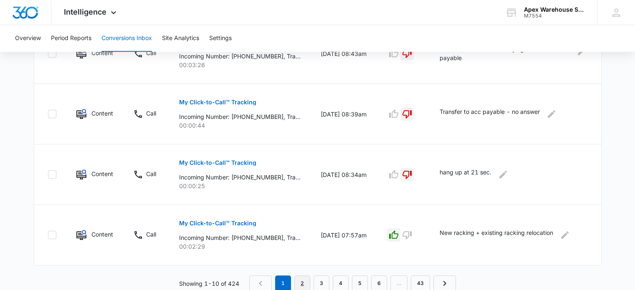
click at [303, 278] on link "2" at bounding box center [302, 283] width 16 height 16
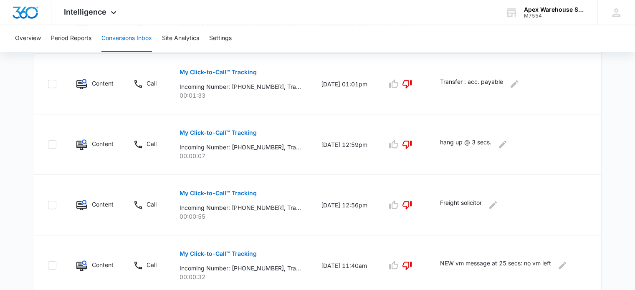
scroll to position [588, 0]
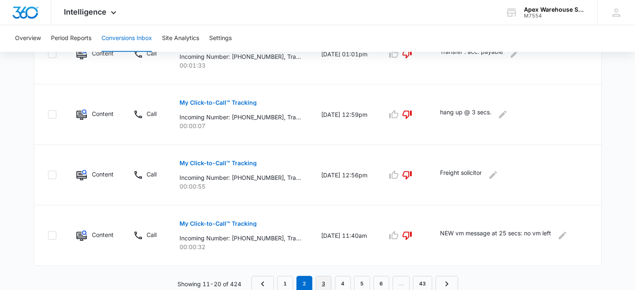
click at [326, 282] on link "3" at bounding box center [324, 284] width 16 height 16
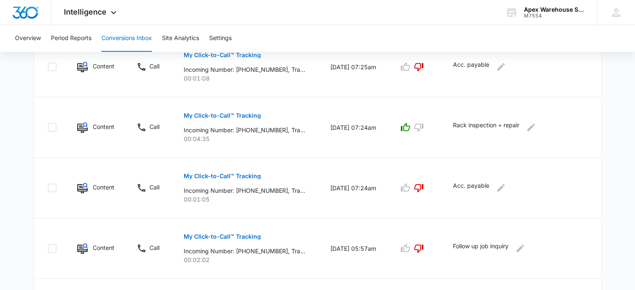
scroll to position [573, 0]
